Goal: Task Accomplishment & Management: Manage account settings

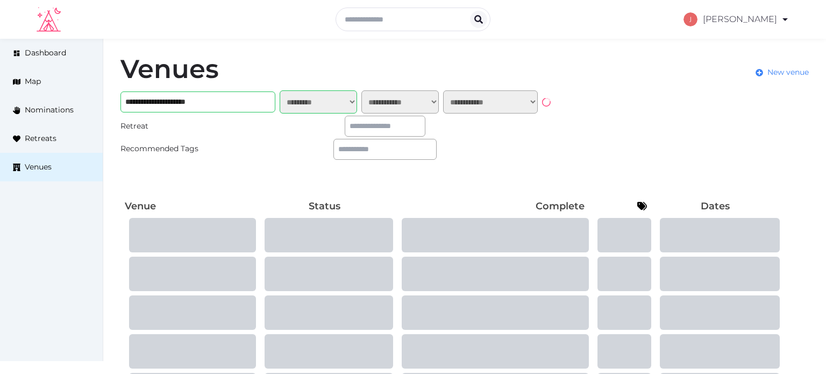
select select "*******"
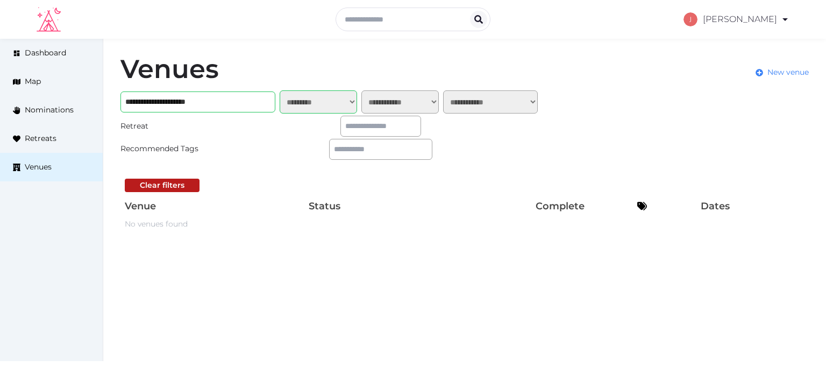
drag, startPoint x: 706, startPoint y: 97, endPoint x: 589, endPoint y: 84, distance: 117.9
click at [706, 97] on link "My Retreats" at bounding box center [731, 92] width 93 height 25
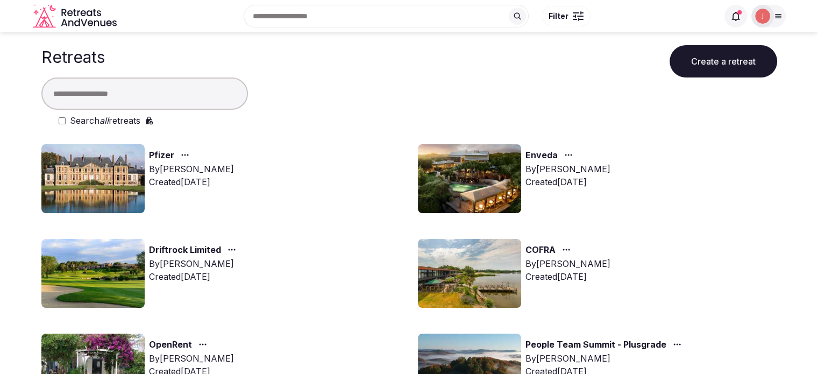
click at [185, 96] on input "text" at bounding box center [144, 93] width 206 height 32
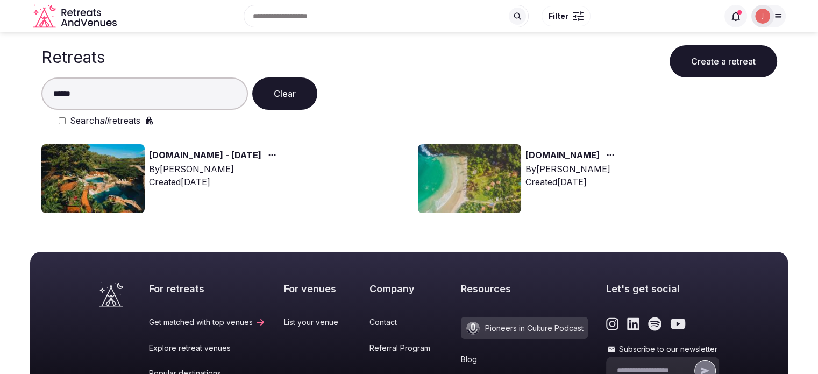
type input "******"
click at [113, 193] on img at bounding box center [92, 178] width 103 height 69
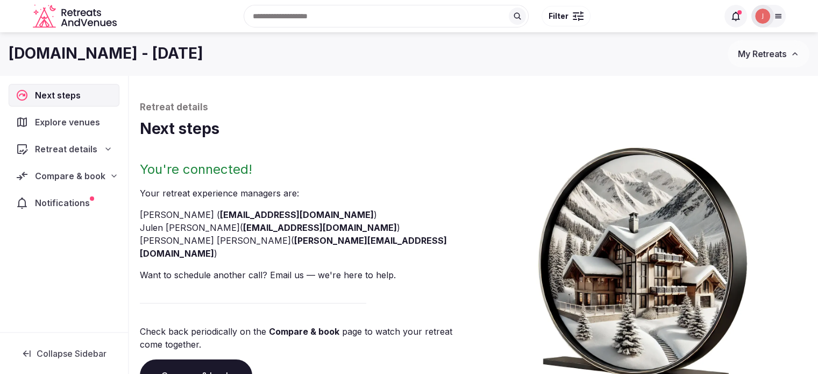
click at [86, 215] on div "Next steps Explore venues Retreat details Compare & book Notifications" at bounding box center [64, 203] width 128 height 256
click at [83, 208] on div "Notifications" at bounding box center [64, 202] width 111 height 23
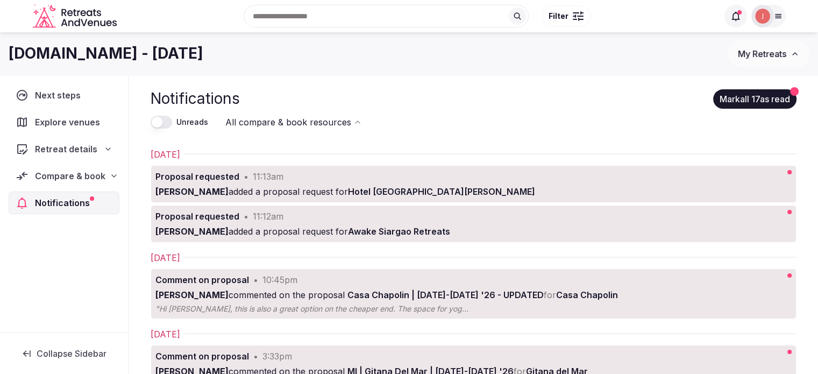
click at [97, 182] on div "Compare & book" at bounding box center [64, 176] width 111 height 23
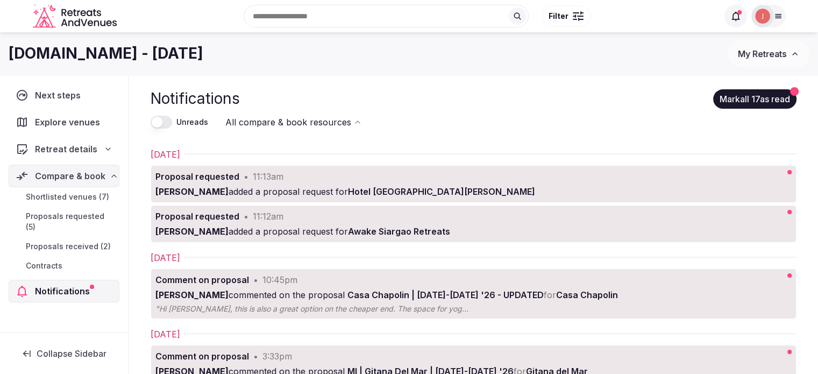
click at [74, 241] on span "Proposals received (2)" at bounding box center [68, 246] width 85 height 11
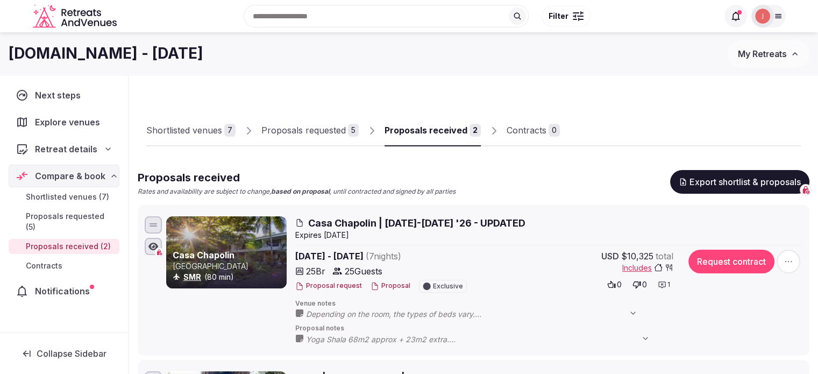
click at [349, 132] on div "5" at bounding box center [353, 130] width 11 height 13
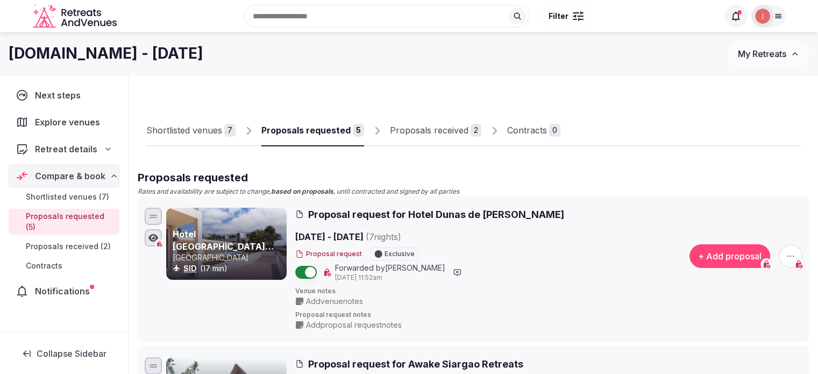
click at [216, 134] on div "Shortlisted venues" at bounding box center [184, 130] width 76 height 13
